Goal: Entertainment & Leisure: Browse casually

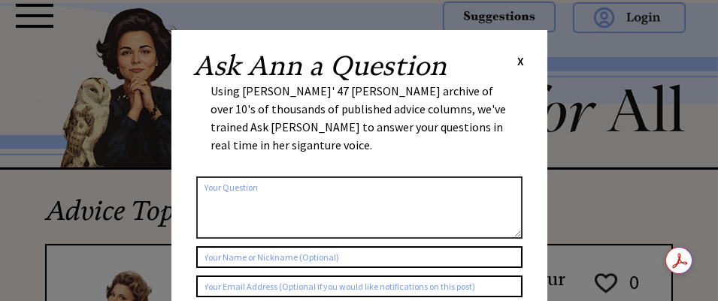
click at [521, 59] on span "X" at bounding box center [521, 60] width 7 height 15
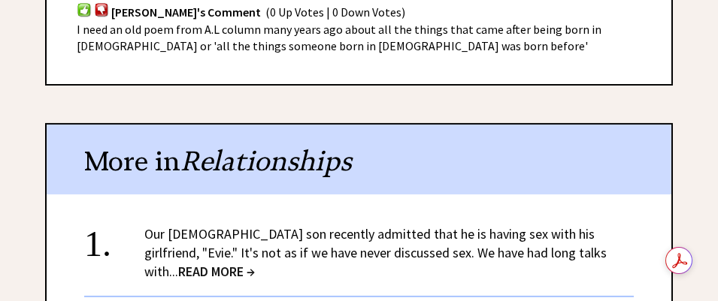
scroll to position [1052, 0]
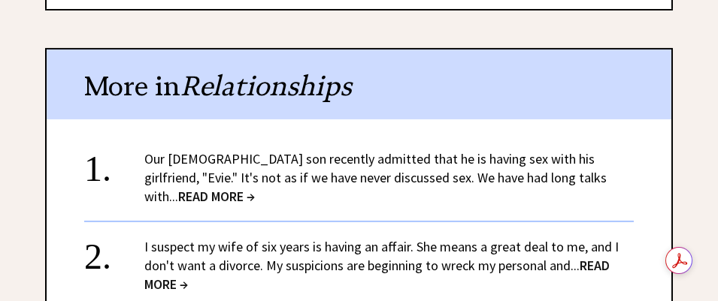
click at [255, 188] on span "READ MORE →" at bounding box center [216, 196] width 77 height 17
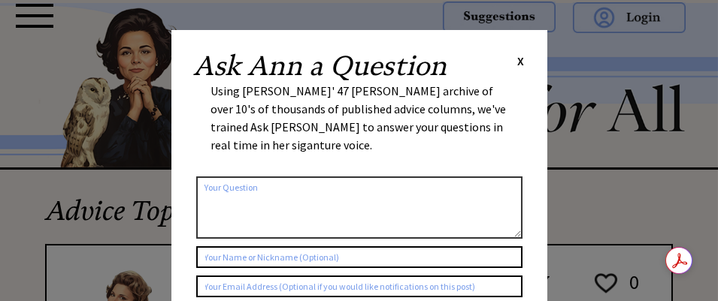
click at [522, 56] on span "X" at bounding box center [521, 60] width 7 height 15
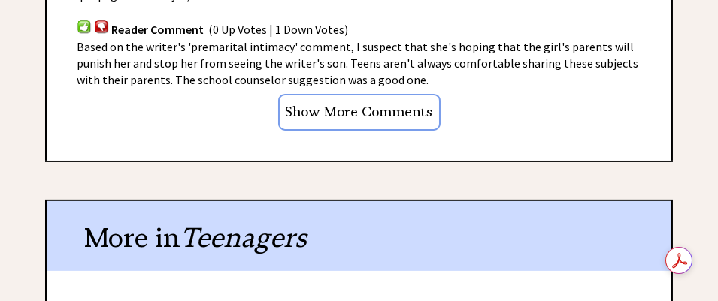
scroll to position [1503, 0]
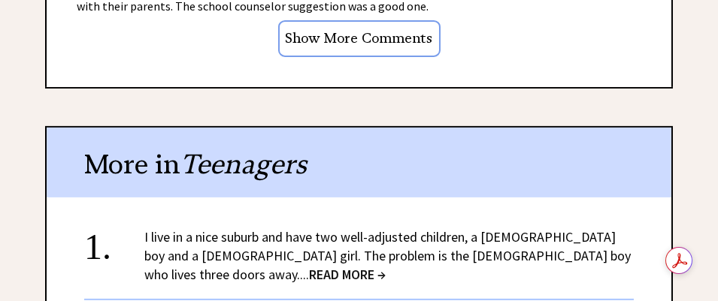
click at [386, 266] on span "READ MORE →" at bounding box center [347, 274] width 77 height 17
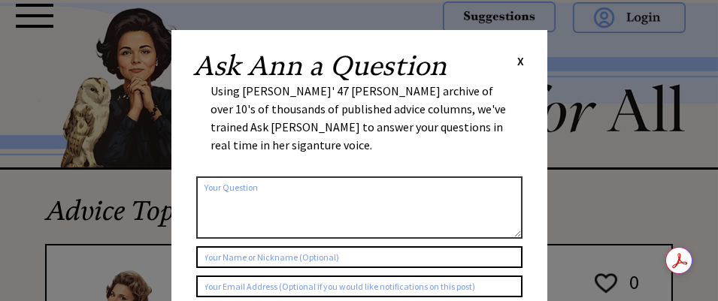
click at [522, 62] on span "X" at bounding box center [521, 60] width 7 height 15
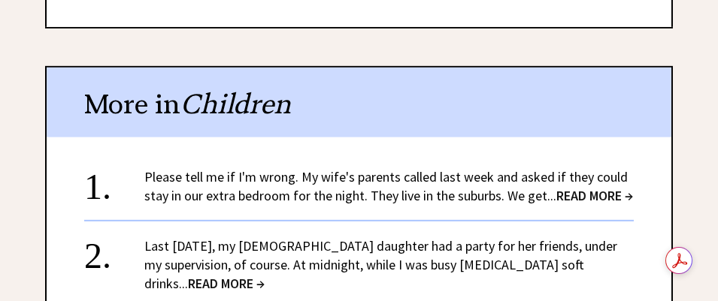
scroll to position [2030, 0]
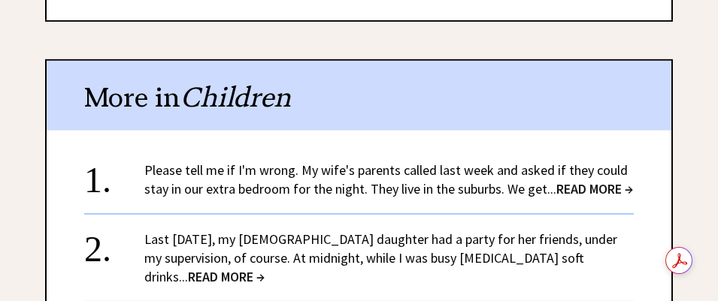
click at [573, 180] on span "READ MORE →" at bounding box center [594, 188] width 77 height 17
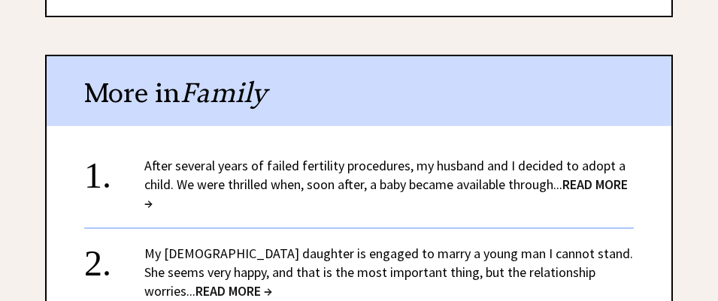
scroll to position [1503, 0]
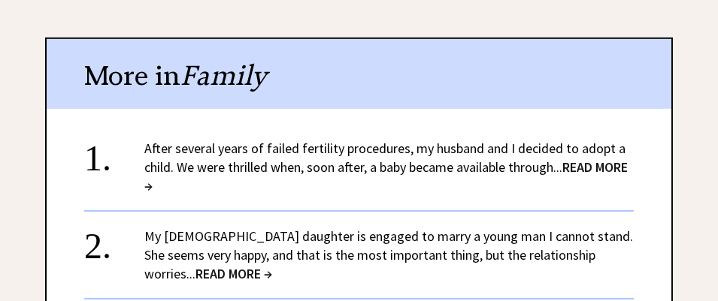
click at [594, 161] on span "READ MORE →" at bounding box center [385, 177] width 483 height 36
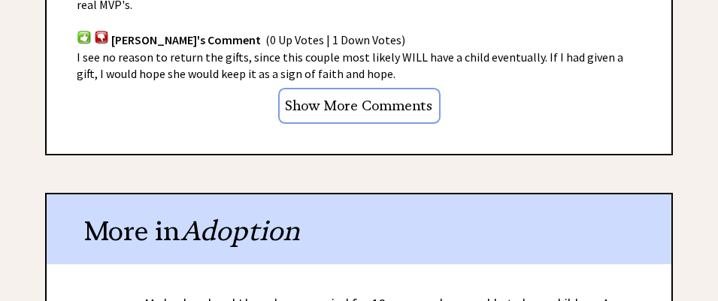
scroll to position [1353, 0]
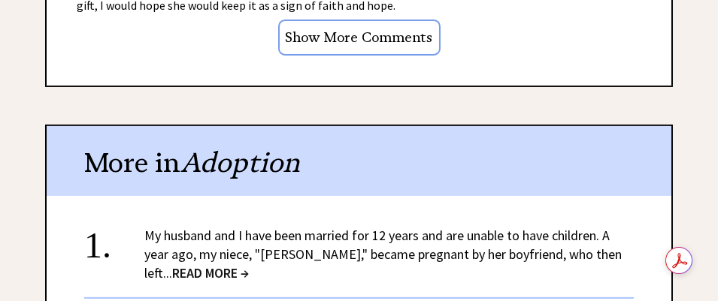
click at [249, 265] on span "READ MORE →" at bounding box center [210, 273] width 77 height 17
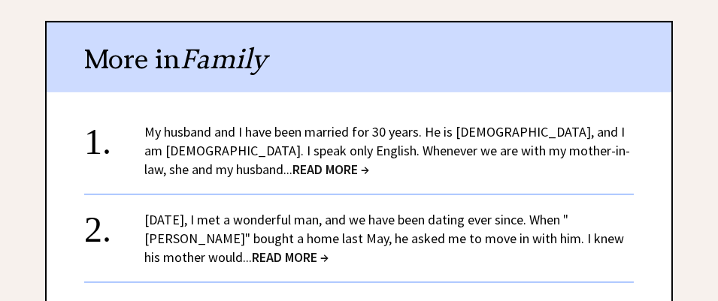
scroll to position [1579, 0]
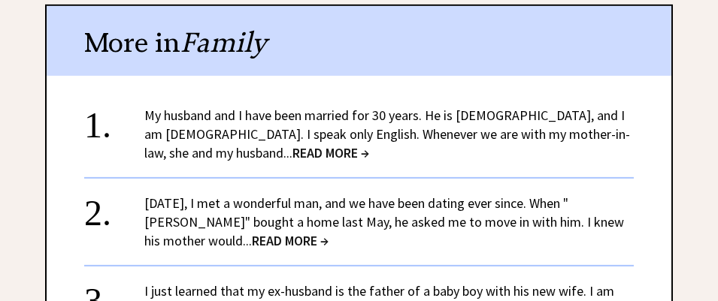
click at [292, 144] on span "READ MORE →" at bounding box center [330, 152] width 77 height 17
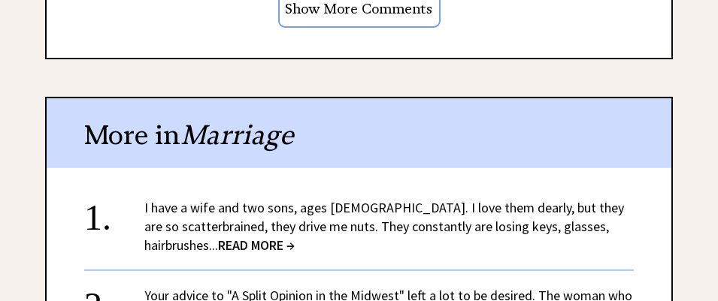
scroll to position [1503, 0]
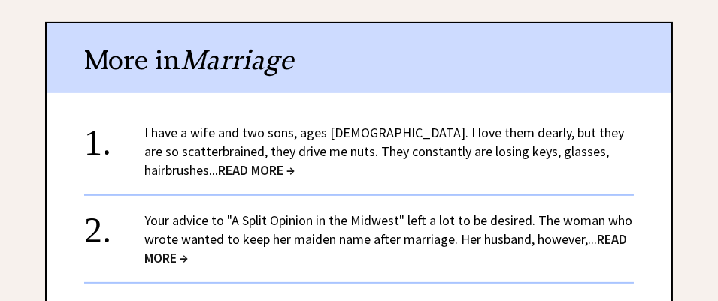
click at [259, 162] on span "READ MORE →" at bounding box center [256, 170] width 77 height 17
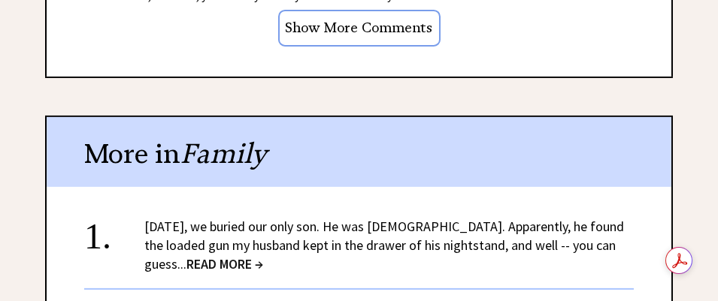
scroll to position [1428, 0]
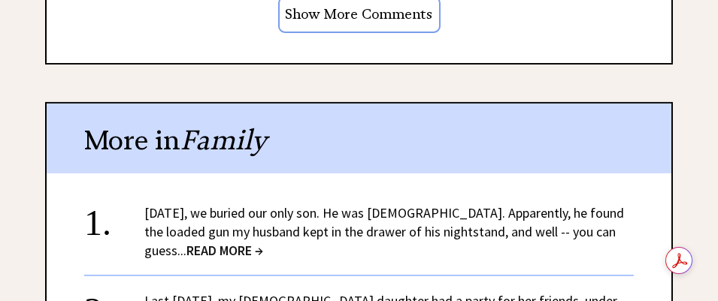
click at [263, 242] on span "READ MORE →" at bounding box center [224, 250] width 77 height 17
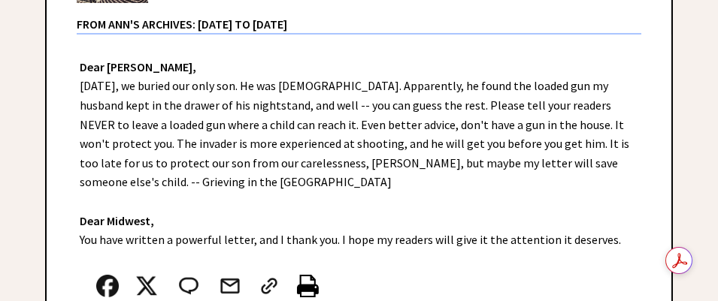
scroll to position [376, 0]
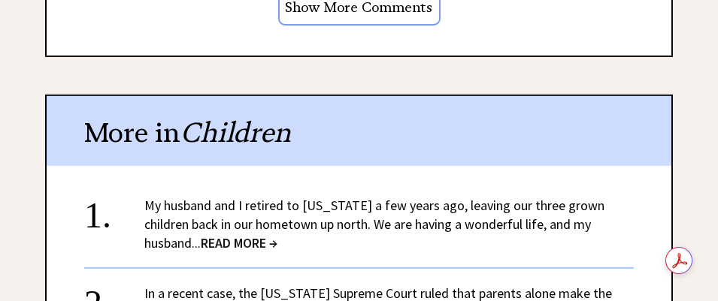
scroll to position [1503, 0]
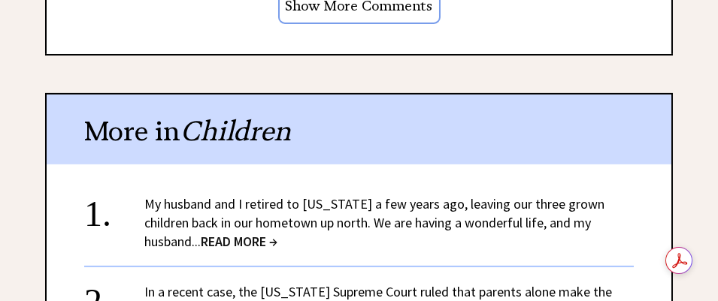
click at [201, 234] on span "READ MORE →" at bounding box center [239, 241] width 77 height 17
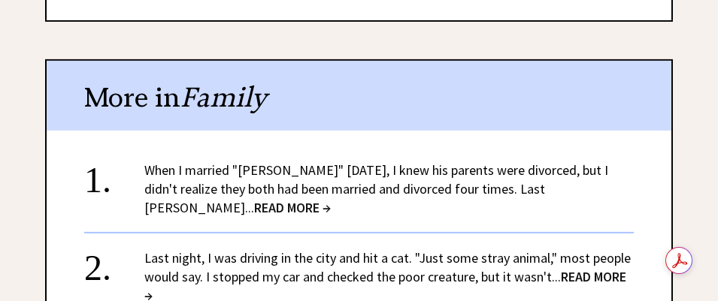
scroll to position [1579, 0]
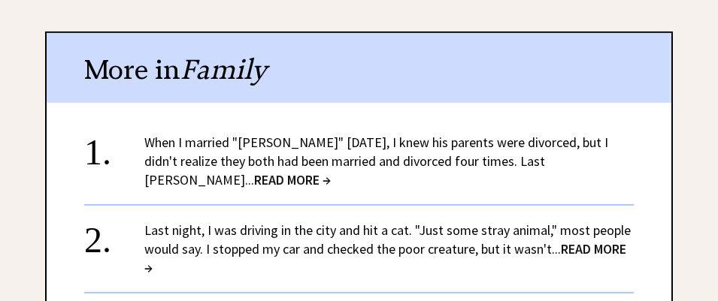
click at [331, 171] on span "READ MORE →" at bounding box center [292, 179] width 77 height 17
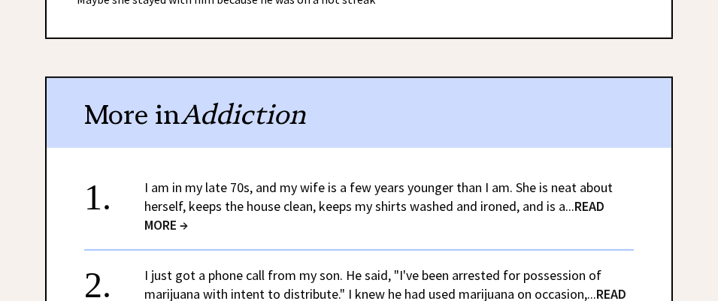
scroll to position [1428, 0]
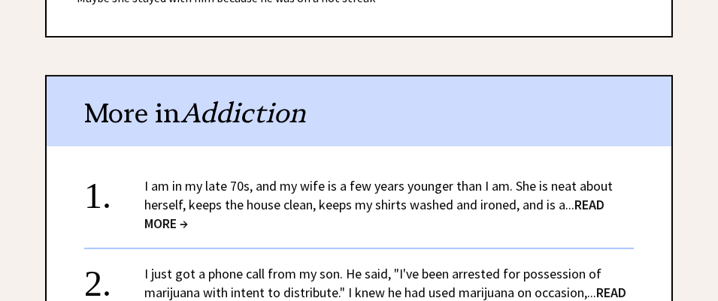
click at [597, 196] on span "READ MORE →" at bounding box center [374, 214] width 460 height 36
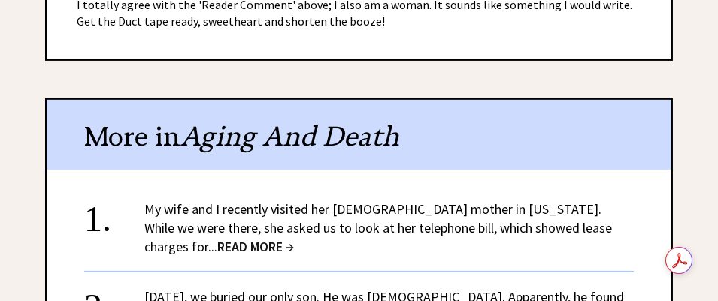
scroll to position [1128, 0]
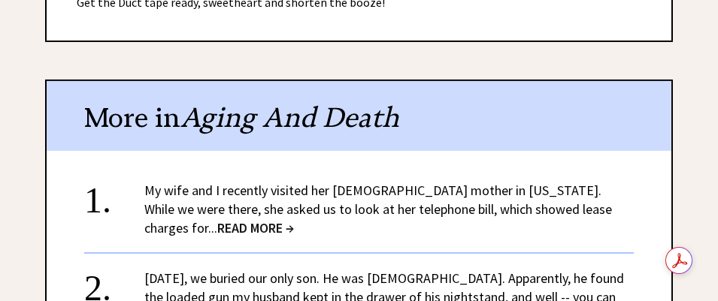
click at [217, 223] on span "READ MORE →" at bounding box center [255, 227] width 77 height 17
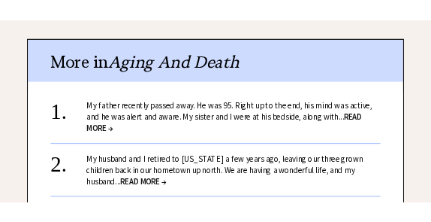
scroll to position [1278, 0]
